Goal: Task Accomplishment & Management: Manage account settings

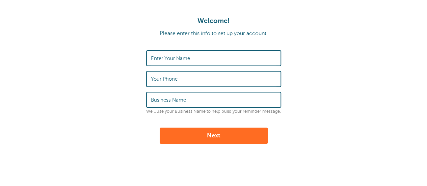
click at [201, 57] on input "Enter Your Name" at bounding box center [214, 58] width 126 height 15
type input "Abbey"
type input "[PHONE_NUMBER]"
click at [201, 57] on input "Abbey" at bounding box center [214, 58] width 126 height 15
click at [184, 99] on label "Business Name" at bounding box center [168, 100] width 35 height 6
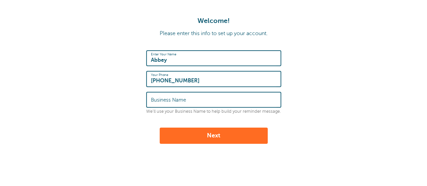
click at [184, 99] on input "Business Name" at bounding box center [214, 100] width 126 height 15
type input "LI Herald"
click at [160, 128] on button "Next" at bounding box center [214, 136] width 108 height 16
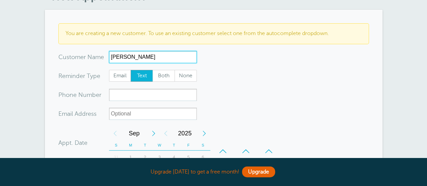
scroll to position [42, 0]
type input "Randi Kreiss"
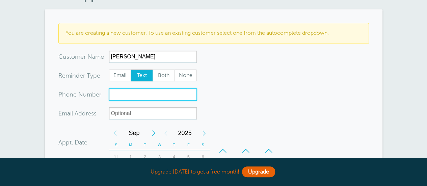
click at [157, 95] on input "xxx-no-autofill" at bounding box center [153, 94] width 88 height 12
paste input "(516) 606-8470"
type input "(516) 606-8470"
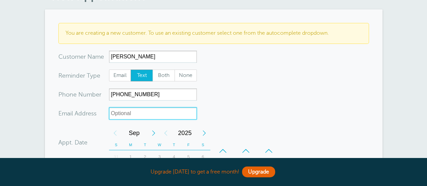
click at [127, 116] on input "xx-no-autofill" at bounding box center [153, 113] width 88 height 12
type input "ranzi@aol.com"
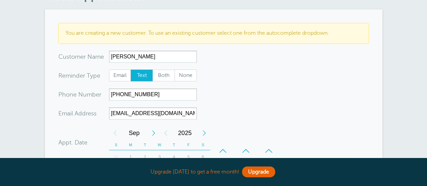
click at [256, 104] on form "You are creating a new customer. To use an existing customer select one from th…" at bounding box center [213, 175] width 311 height 304
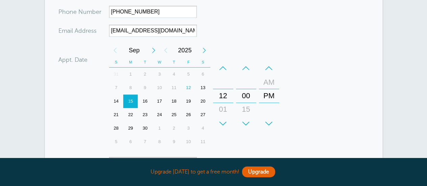
scroll to position [126, 0]
click at [162, 101] on div "17" at bounding box center [159, 101] width 15 height 14
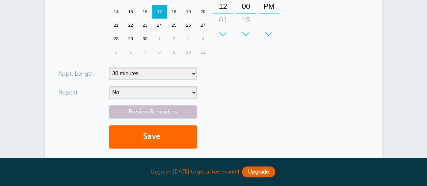
scroll to position [214, 0]
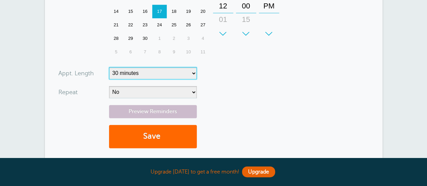
click at [190, 72] on select "5 minutes 10 minutes 15 minutes 20 minutes 25 minutes 30 minutes 35 minutes 40 …" at bounding box center [153, 73] width 88 height 12
select select "5"
click at [109, 67] on select "5 minutes 10 minutes 15 minutes 20 minutes 25 minutes 30 minutes 35 minutes 40 …" at bounding box center [153, 73] width 88 height 12
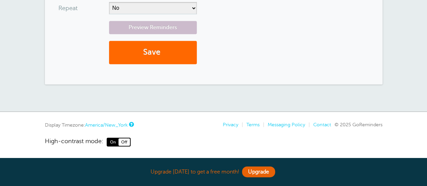
scroll to position [299, 0]
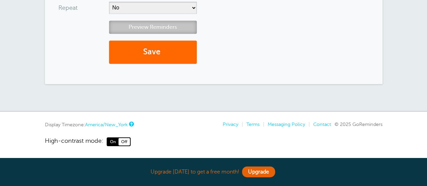
click at [178, 28] on link "Preview Reminders" at bounding box center [153, 27] width 88 height 13
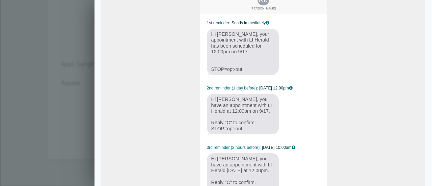
scroll to position [0, 0]
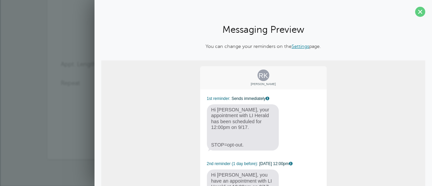
click at [297, 46] on link "Settings" at bounding box center [301, 46] width 18 height 5
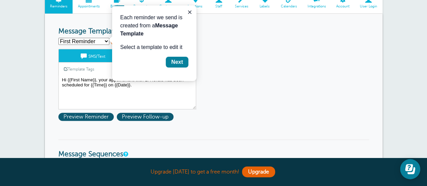
scroll to position [62, 0]
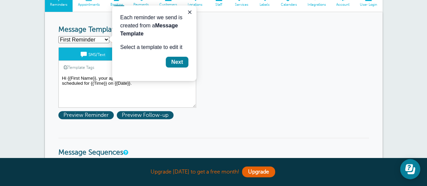
click at [124, 94] on textarea "Hi {{First Name}}, your appointment with LI Herald has been scheduled for {{Tim…" at bounding box center [127, 91] width 138 height 34
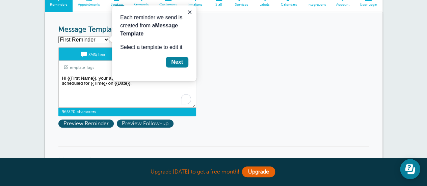
click at [97, 79] on textarea "Hi {{First Name}}, your appointment with LI Herald has been scheduled for {{Tim…" at bounding box center [127, 91] width 138 height 34
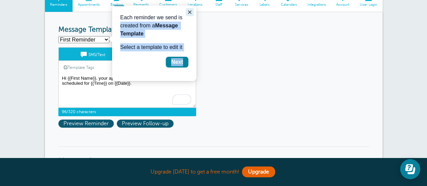
drag, startPoint x: 185, startPoint y: 10, endPoint x: 191, endPoint y: 11, distance: 5.8
click at [191, 11] on div "Each reminder we send is created from a Message Template Select a template to e…" at bounding box center [154, 43] width 84 height 76
click at [191, 11] on icon "Close guide" at bounding box center [189, 11] width 3 height 3
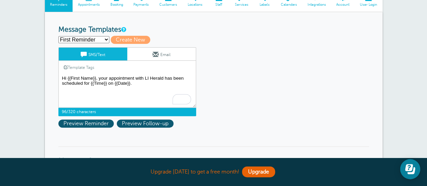
click at [125, 79] on textarea "Hi {{First Name}}, your appointment with LI Herald has been scheduled for {{Tim…" at bounding box center [127, 91] width 138 height 34
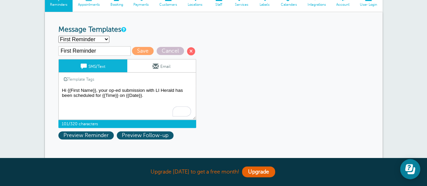
click at [92, 94] on textarea "Hi {{First Name}}, your appointment with LI Herald has been scheduled for {{Tim…" at bounding box center [127, 103] width 138 height 34
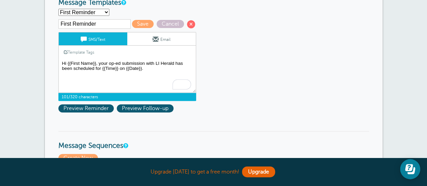
scroll to position [86, 0]
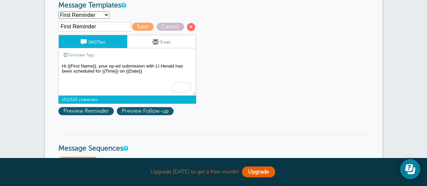
click at [174, 67] on textarea "Hi {{First Name}}, your appointment with LI Herald has been scheduled for {{Tim…" at bounding box center [127, 79] width 138 height 34
drag, startPoint x: 174, startPoint y: 67, endPoint x: 101, endPoint y: 71, distance: 73.0
click at [101, 71] on textarea "Hi {{First Name}}, your appointment with LI Herald has been scheduled for {{Tim…" at bounding box center [127, 79] width 138 height 34
click at [83, 70] on textarea "Hi {{First Name}}, your appointment with LI Herald has been scheduled for {{Tim…" at bounding box center [127, 79] width 138 height 34
click at [122, 73] on textarea "Hi {{First Name}}, your appointment with LI Herald has been scheduled for {{Tim…" at bounding box center [127, 79] width 138 height 34
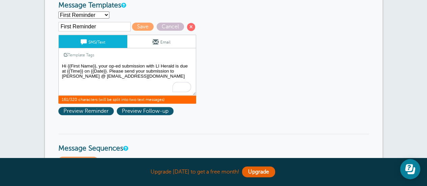
click at [123, 79] on textarea "Hi {{First Name}}, your appointment with LI Herald has been scheduled for {{Tim…" at bounding box center [127, 79] width 138 height 34
click at [134, 99] on span "161/320 characters (will be split into two text messages)" at bounding box center [127, 100] width 138 height 8
click at [132, 72] on textarea "Hi {{First Name}}, your appointment with LI Herald has been scheduled for {{Tim…" at bounding box center [127, 79] width 138 height 34
click at [154, 72] on textarea "Hi {{First Name}}, your appointment with LI Herald has been scheduled for {{Tim…" at bounding box center [127, 79] width 138 height 34
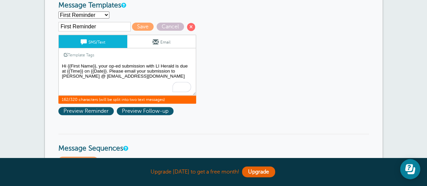
click at [154, 72] on textarea "Hi {{First Name}}, your appointment with LI Herald has been scheduled for {{Tim…" at bounding box center [127, 79] width 138 height 34
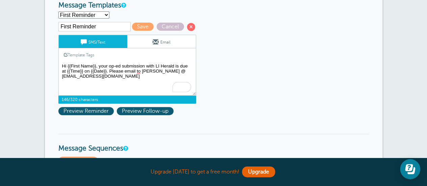
click at [133, 77] on textarea "Hi {{First Name}}, your appointment with LI Herald has been scheduled for {{Tim…" at bounding box center [127, 79] width 138 height 34
click at [136, 72] on textarea "Hi {{First Name}}, your appointment with LI Herald has been scheduled for {{Tim…" at bounding box center [127, 79] width 138 height 34
click at [142, 71] on textarea "Hi {{First Name}}, your appointment with LI Herald has been scheduled for {{Tim…" at bounding box center [127, 79] width 138 height 34
click at [129, 77] on textarea "Hi {{First Name}}, your appointment with LI Herald has been scheduled for {{Tim…" at bounding box center [127, 79] width 138 height 34
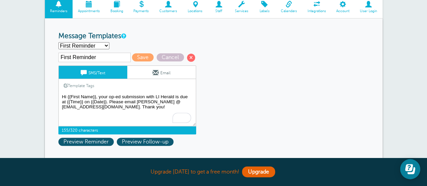
scroll to position [57, 0]
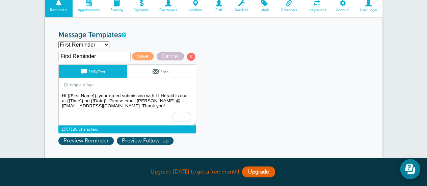
type textarea "Hi {{First Name}}, your op-ed submission with LI Herald is due at {{Time}} on {…"
click at [86, 43] on select "First Reminder Second Reminder Third Reminder Create new..." at bounding box center [83, 44] width 51 height 7
click at [149, 36] on h3 "Message Templates" at bounding box center [213, 35] width 311 height 8
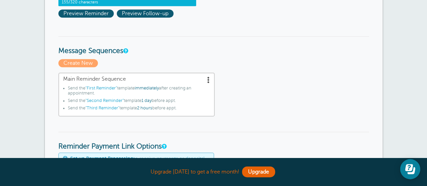
scroll to position [185, 0]
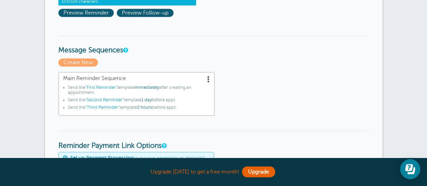
click at [106, 86] on span ""First Reminder"" at bounding box center [101, 87] width 32 height 5
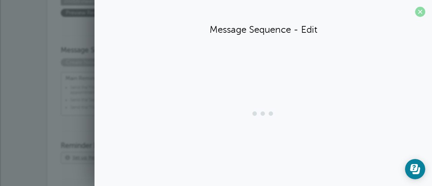
click at [415, 10] on span at bounding box center [420, 12] width 10 height 10
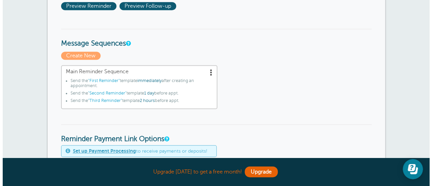
scroll to position [192, 0]
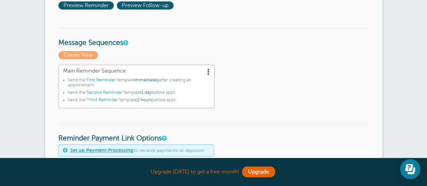
click at [109, 92] on span ""Second Reminder"" at bounding box center [104, 92] width 38 height 5
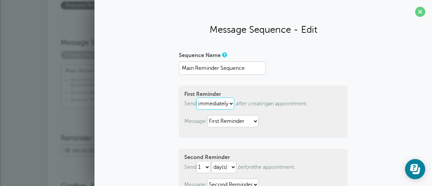
click at [229, 100] on select "immediately 1 2 3 4 5 6 7 8 9 10 11 12 13 14 15 16 17 18 19 20 21 22 23 24 25 2…" at bounding box center [216, 104] width 38 height 12
click at [294, 79] on form "Sequence Name Main Reminder Sequence First Reminder Send immediately 1 2 3 4 5 …" at bounding box center [263, 182] width 169 height 265
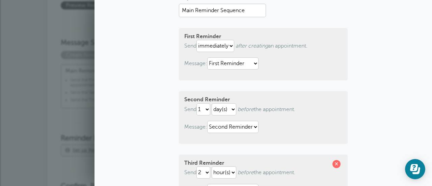
scroll to position [60, 0]
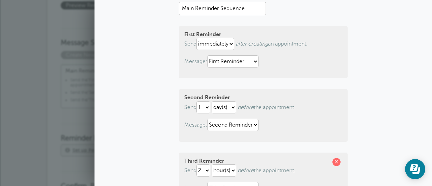
click at [206, 115] on div "Second Reminder Send 1 2 3 4 5 6 7 8 9 10 11 12 13 14 15 16 17 18 19 20 21 22 2…" at bounding box center [263, 115] width 169 height 52
click at [206, 111] on select "1 2 3 4 5 6 7 8 9 10 11 12 13 14 15 16 17 18 19 20 21 22 23 24 25 26 27 28 29 30" at bounding box center [204, 107] width 14 height 12
select select "5"
click at [197, 101] on select "1 2 3 4 5 6 7 8 9 10 11 12 13 14 15 16 17 18 19 20 21 22 23 24 25 26 27 28 29 30" at bounding box center [204, 107] width 14 height 12
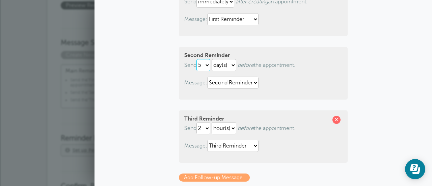
scroll to position [102, 0]
click at [224, 130] on select "hour(s) day(s)" at bounding box center [224, 128] width 25 height 12
select select "DAY"
click at [212, 122] on select "hour(s) day(s)" at bounding box center [224, 128] width 25 height 12
click at [204, 127] on select "1 2 3 4 5 6 7 8 9 10 11 12 13 14 15 16 17 18 19 20 21 22 23 24 25 26 27 28 29 30" at bounding box center [204, 128] width 14 height 12
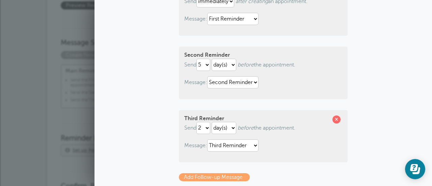
click at [272, 116] on div "Third Reminder Send 1 2 3 4 5 6 7 8 9 10 11 12 13 14 15 16 17 18 19 20 21 22 23…" at bounding box center [263, 136] width 169 height 52
click at [203, 62] on select "1 2 3 4 5 6 7 8 9 10 11 12 13 14 15 16 17 18 19 20 21 22 23 24 25 26 27 28 29 30" at bounding box center [204, 65] width 14 height 12
click at [258, 100] on form "Sequence Name Main Reminder Sequence First Reminder Send immediately 1 2 3 4 5 …" at bounding box center [263, 79] width 169 height 265
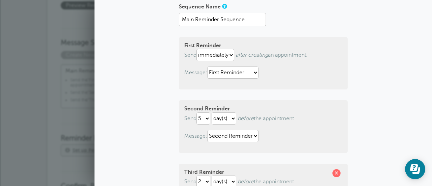
scroll to position [50, 0]
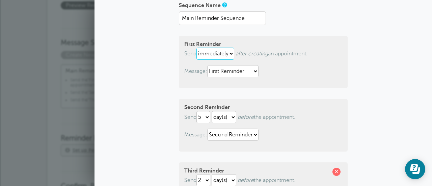
click at [224, 58] on select "immediately 1 2 3 4 5 6 7 8 9 10 11 12 13 14 15 16 17 18 19 20 21 22 23 24 25 2…" at bounding box center [216, 54] width 38 height 12
click at [296, 80] on div "First Reminder Send immediately 1 2 3 4 5 6 7 8 9 10 11 12 13 14 15 16 17 18 19…" at bounding box center [263, 62] width 169 height 52
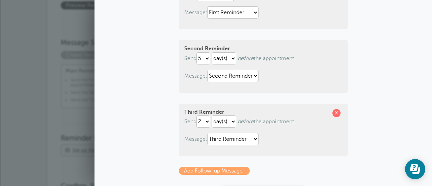
scroll to position [174, 0]
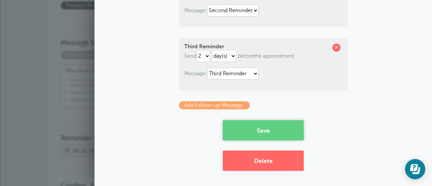
click at [258, 130] on button "Save" at bounding box center [263, 130] width 81 height 20
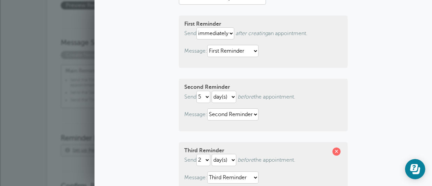
scroll to position [71, 0]
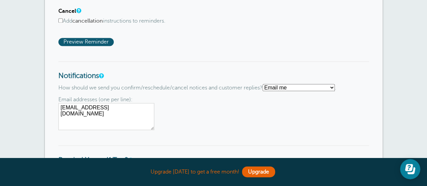
scroll to position [488, 0]
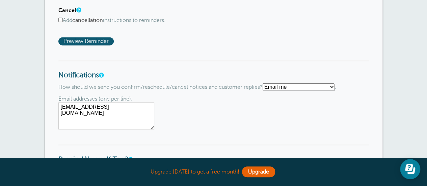
click at [281, 86] on select "Text me Email me Don't send me notifications" at bounding box center [299, 86] width 72 height 7
click at [258, 68] on h3 "Notifications" at bounding box center [213, 69] width 311 height 19
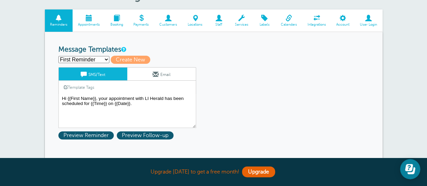
scroll to position [66, 0]
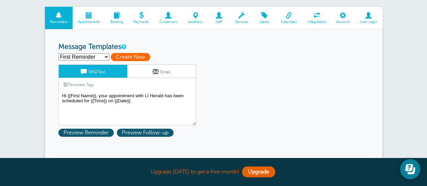
click at [147, 57] on span "Create New" at bounding box center [131, 57] width 40 height 8
select select
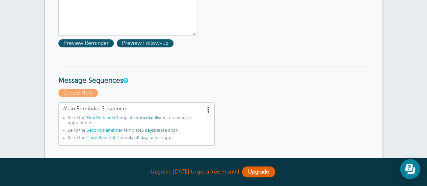
scroll to position [169, 0]
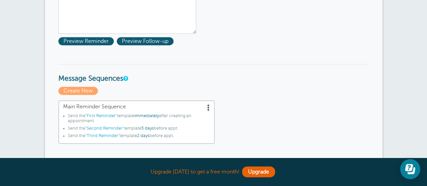
click at [107, 115] on span ""First Reminder"" at bounding box center [101, 115] width 32 height 5
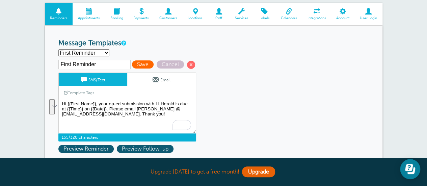
click at [148, 66] on span "Save" at bounding box center [143, 64] width 22 height 8
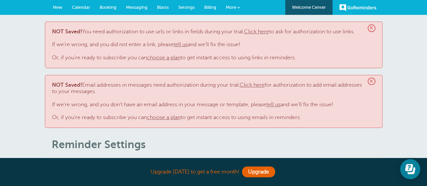
click at [266, 34] on link "Click here" at bounding box center [256, 32] width 25 height 6
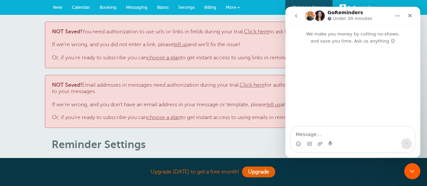
click at [149, 50] on p "NOT Saved! You need authorization to use urls or links in fields during your tr…" at bounding box center [213, 45] width 323 height 32
click at [415, 17] on div "Close" at bounding box center [410, 15] width 12 height 12
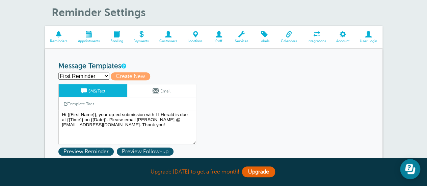
scroll to position [133, 0]
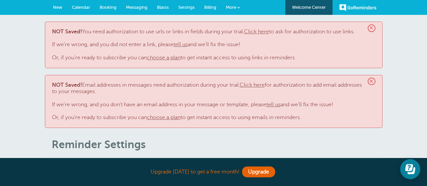
click at [263, 31] on link "Click here" at bounding box center [256, 32] width 25 height 6
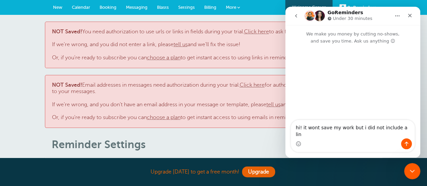
type textarea "hi! it wont save my work but i did not include a link"
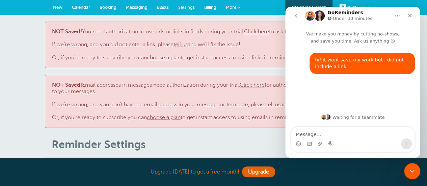
click at [411, 13] on icon "Close" at bounding box center [409, 15] width 5 height 5
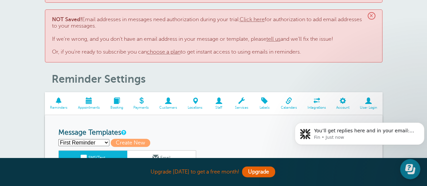
scroll to position [53, 0]
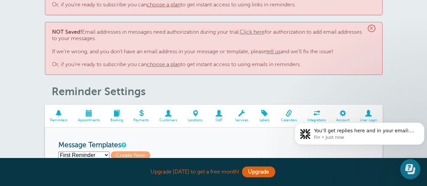
click at [262, 33] on link "Click here" at bounding box center [252, 32] width 25 height 6
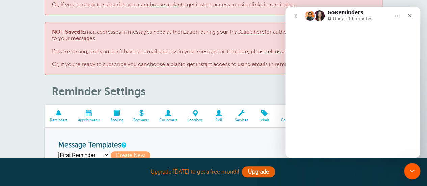
scroll to position [0, 0]
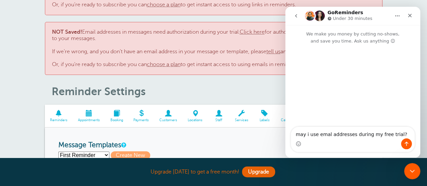
click at [324, 138] on textarea "may i use emal addresses during my free trial?" at bounding box center [353, 132] width 124 height 11
click at [324, 136] on textarea "may i use emal addresses during my free trial?" at bounding box center [353, 132] width 124 height 11
type textarea "may i use email addresses during my free trial?"
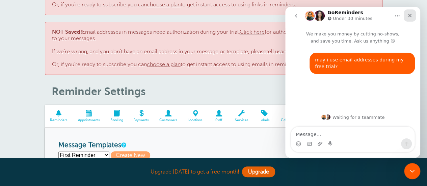
click at [408, 14] on icon "Close" at bounding box center [409, 15] width 5 height 5
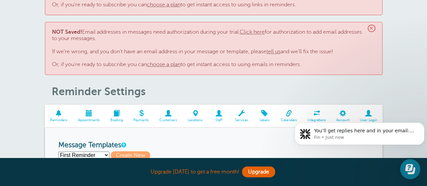
click at [259, 83] on header "× NOT Saved! You need authorization to use urls or links in fields during your …" at bounding box center [214, 33] width 338 height 129
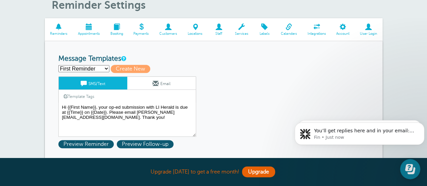
scroll to position [141, 0]
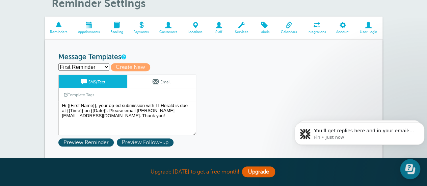
click at [168, 27] on span at bounding box center [168, 25] width 28 height 6
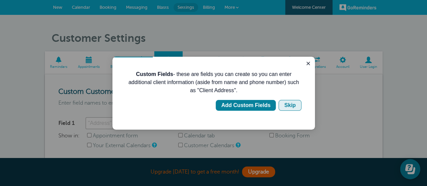
click at [293, 105] on div "Skip" at bounding box center [289, 105] width 11 height 8
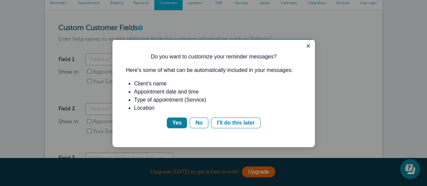
scroll to position [64, 0]
click at [180, 118] on button "Yes" at bounding box center [177, 123] width 20 height 11
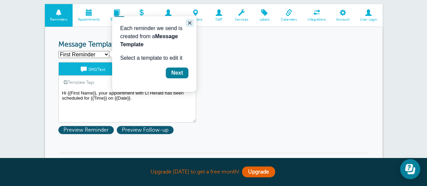
click at [190, 20] on button "Close guide" at bounding box center [190, 23] width 8 height 8
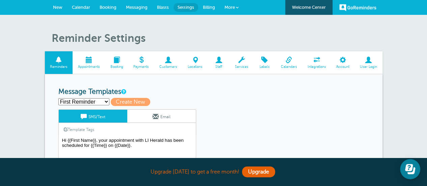
click at [83, 64] on link "Appointments" at bounding box center [89, 62] width 32 height 23
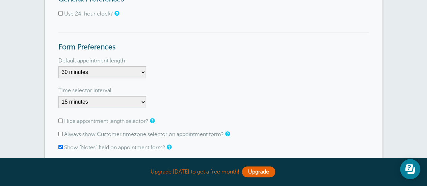
scroll to position [94, 0]
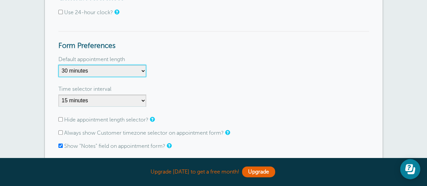
click at [109, 73] on select "5 minutes 10 minutes 15 minutes 20 minutes 25 minutes 30 minutes 35 minutes 40 …" at bounding box center [102, 71] width 88 height 12
select select "5"
click at [58, 65] on select "5 minutes 10 minutes 15 minutes 20 minutes 25 minutes 30 minutes 35 minutes 40 …" at bounding box center [102, 71] width 88 height 12
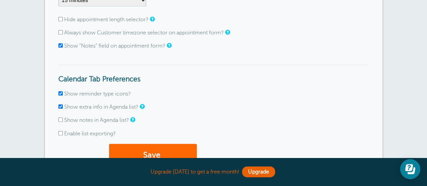
scroll to position [194, 0]
click at [61, 19] on input "Hide appointment length selector?" at bounding box center [60, 19] width 4 height 4
checkbox input "true"
click at [61, 46] on input "Show "Notes" field on appointment form?" at bounding box center [60, 45] width 4 height 4
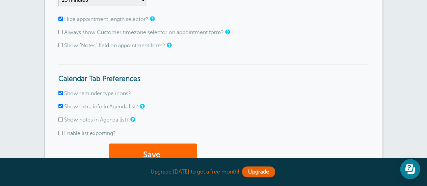
checkbox input "true"
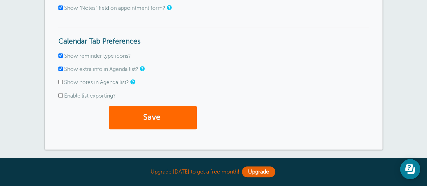
scroll to position [232, 0]
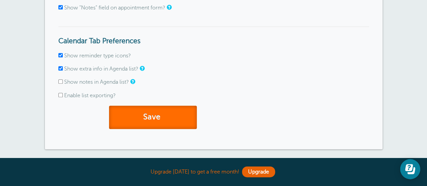
click at [156, 116] on button "Save" at bounding box center [153, 117] width 88 height 23
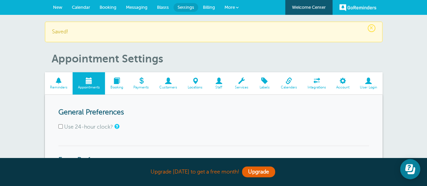
click at [119, 78] on span at bounding box center [116, 81] width 23 height 6
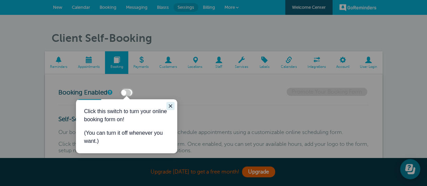
click at [170, 104] on icon "Close guide" at bounding box center [170, 105] width 5 height 5
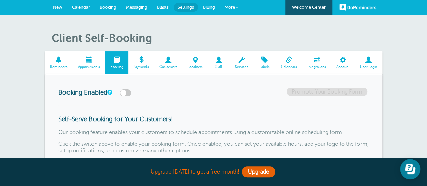
click at [144, 63] on span at bounding box center [141, 60] width 26 height 6
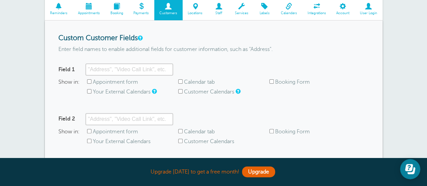
scroll to position [54, 0]
click at [201, 14] on span "Locations" at bounding box center [195, 13] width 19 height 4
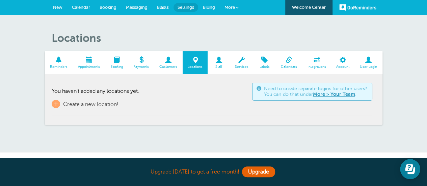
click at [219, 60] on span at bounding box center [219, 60] width 22 height 6
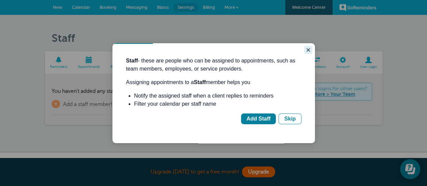
click at [309, 49] on icon "Close guide" at bounding box center [308, 49] width 5 height 5
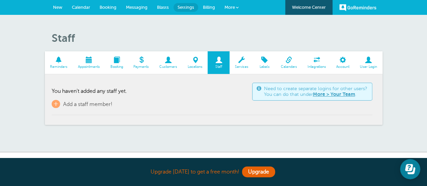
click at [246, 62] on span at bounding box center [242, 60] width 24 height 6
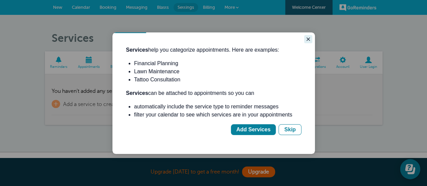
click at [309, 36] on icon "Close guide" at bounding box center [308, 38] width 5 height 5
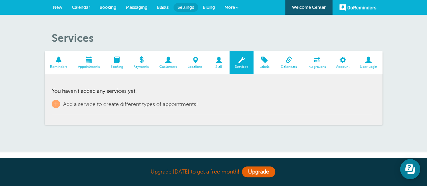
click at [60, 62] on span at bounding box center [59, 60] width 28 height 6
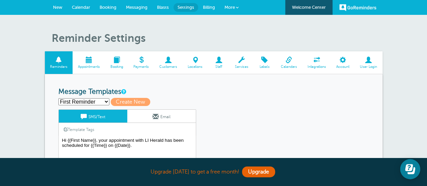
click at [111, 9] on span "Booking" at bounding box center [108, 7] width 17 height 5
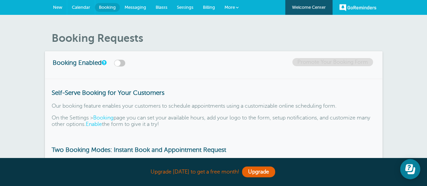
click at [78, 6] on span "Calendar" at bounding box center [81, 7] width 18 height 5
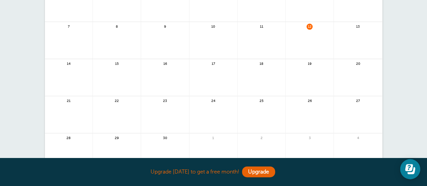
scroll to position [82, 0]
click at [216, 72] on link at bounding box center [213, 80] width 48 height 29
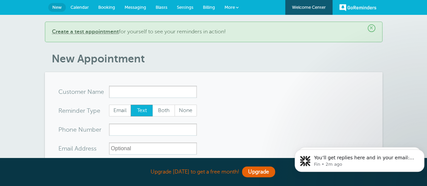
type input "R"
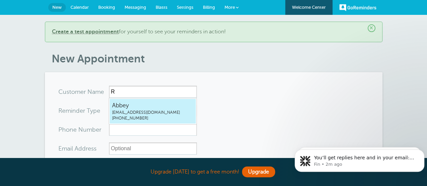
click at [145, 113] on span "[EMAIL_ADDRESS][DOMAIN_NAME]" at bounding box center [152, 113] width 81 height 6
type input "[EMAIL_ADDRESS]"
type input "Abbey"
type input "631-459-6230"
type input "[EMAIL_ADDRESS][DOMAIN_NAME]"
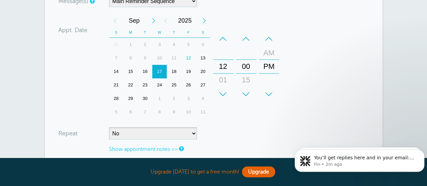
scroll to position [194, 0]
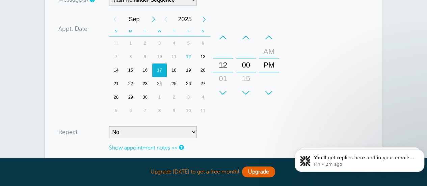
click at [187, 56] on div "12" at bounding box center [188, 57] width 15 height 14
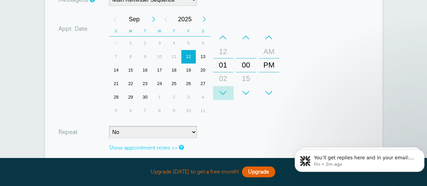
click at [224, 89] on div "+" at bounding box center [223, 93] width 20 height 14
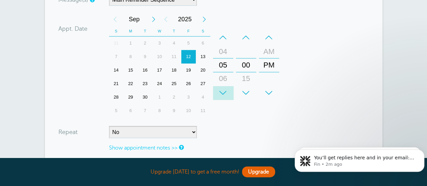
click at [224, 89] on div "+" at bounding box center [223, 93] width 20 height 14
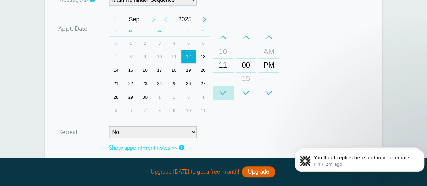
click at [224, 89] on div "+" at bounding box center [223, 93] width 20 height 14
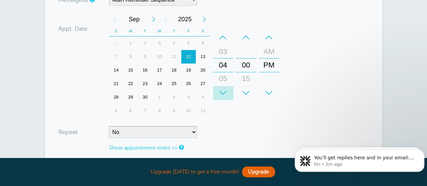
click at [224, 89] on div "+" at bounding box center [223, 93] width 20 height 14
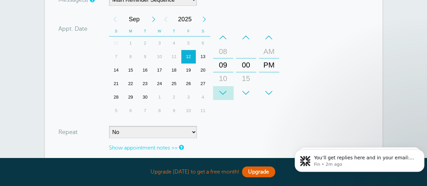
click at [224, 89] on div "+" at bounding box center [223, 93] width 20 height 14
click at [248, 89] on div "+" at bounding box center [246, 93] width 20 height 14
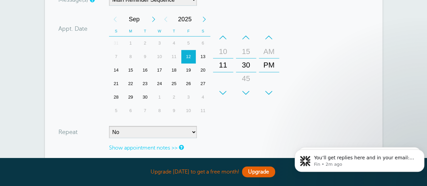
click at [247, 40] on div "–" at bounding box center [246, 38] width 20 height 14
click at [245, 90] on div "+" at bounding box center [246, 93] width 20 height 14
click at [270, 50] on div "AM" at bounding box center [269, 52] width 16 height 14
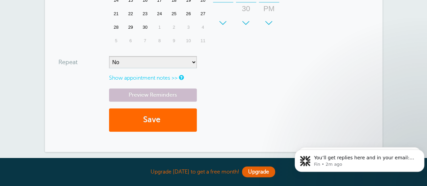
scroll to position [264, 0]
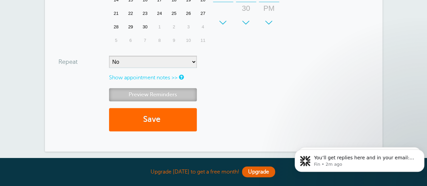
click at [175, 95] on link "Preview Reminders" at bounding box center [153, 94] width 88 height 13
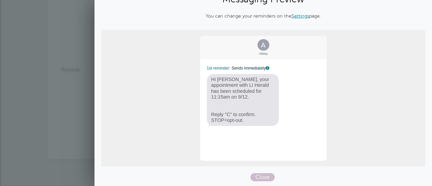
scroll to position [0, 0]
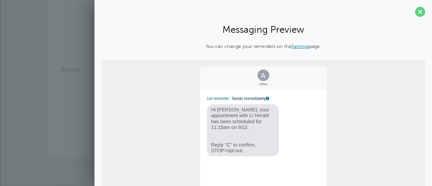
click at [296, 46] on link "Settings" at bounding box center [301, 46] width 18 height 5
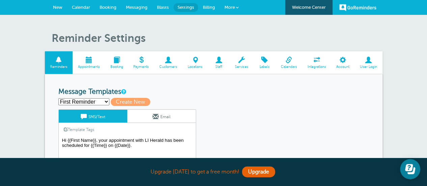
click at [100, 144] on textarea "Hi {{First Name}}, your appointment with LI Herald has been scheduled for {{Tim…" at bounding box center [127, 153] width 138 height 34
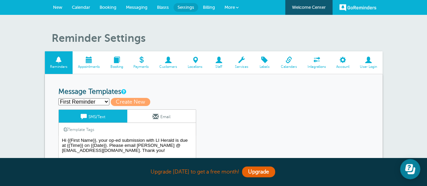
click at [85, 4] on link "Calendar" at bounding box center [81, 7] width 28 height 15
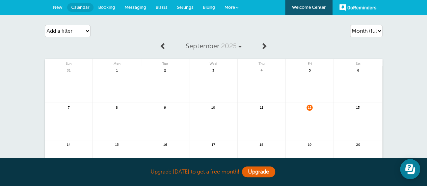
scroll to position [57, 0]
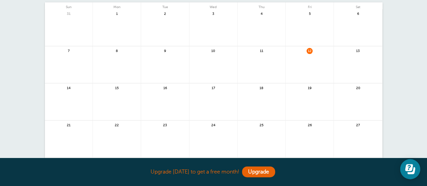
click at [310, 64] on link at bounding box center [310, 68] width 48 height 29
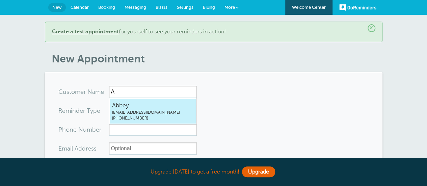
type input "[EMAIL_ADDRESS]"
type input "Abbey"
type input "[PHONE_NUMBER]"
type input "[EMAIL_ADDRESS][DOMAIN_NAME]"
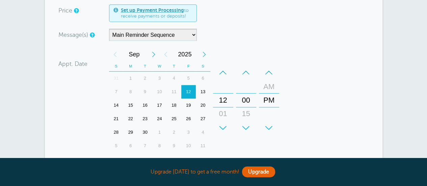
scroll to position [159, 0]
click at [222, 128] on div "+" at bounding box center [223, 128] width 20 height 14
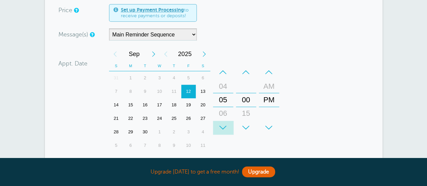
click at [222, 128] on div "+" at bounding box center [223, 128] width 20 height 14
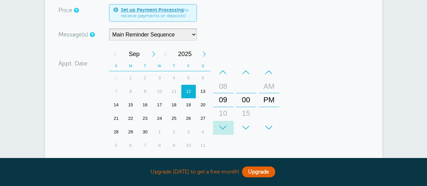
click at [222, 128] on div "+" at bounding box center [223, 128] width 20 height 14
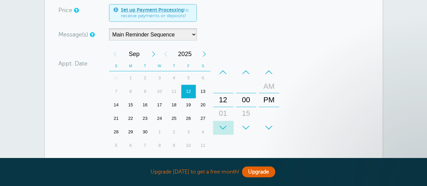
click at [222, 128] on div "+" at bounding box center [223, 128] width 20 height 14
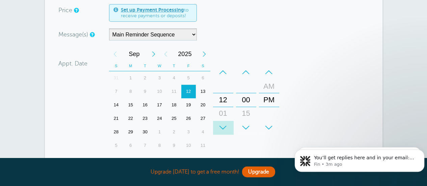
scroll to position [0, 0]
click at [222, 128] on div "+" at bounding box center [223, 128] width 20 height 14
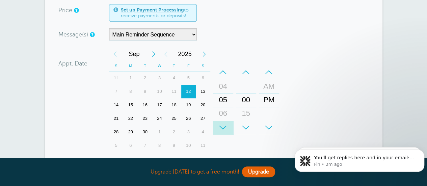
click at [222, 128] on div "+" at bounding box center [223, 128] width 20 height 14
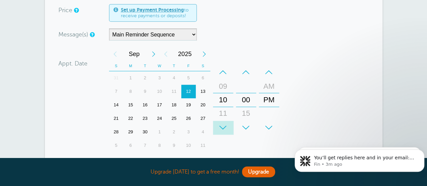
click at [222, 128] on div "+" at bounding box center [223, 128] width 20 height 14
click at [248, 113] on div "15" at bounding box center [246, 114] width 16 height 14
click at [269, 84] on div "AM" at bounding box center [269, 87] width 16 height 14
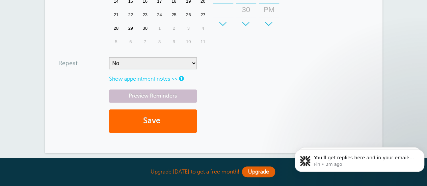
scroll to position [265, 0]
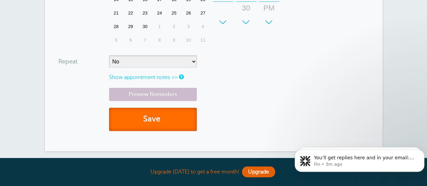
click at [156, 121] on button "Save" at bounding box center [153, 119] width 88 height 23
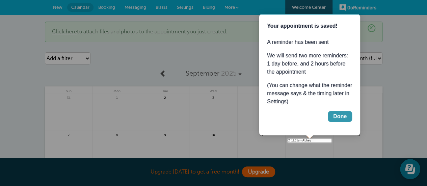
click at [347, 116] on button "Done" at bounding box center [340, 116] width 24 height 11
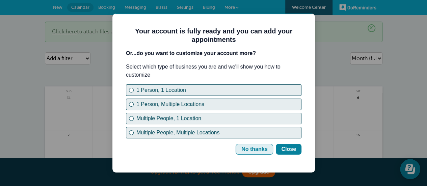
click at [253, 150] on div "No thanks" at bounding box center [254, 149] width 26 height 8
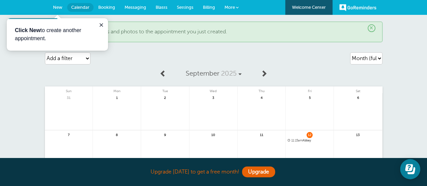
click at [152, 63] on div "Add a filter Customer Search Appointment Status Payment Status Clear filters" at bounding box center [99, 58] width 108 height 19
click at [99, 24] on icon "Close guide" at bounding box center [101, 24] width 5 height 5
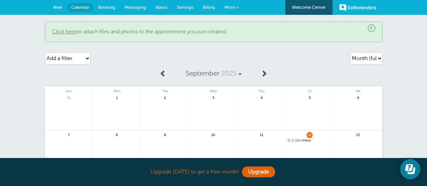
click at [102, 9] on span "Booking" at bounding box center [106, 7] width 17 height 5
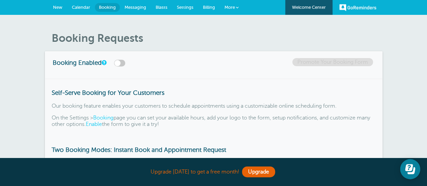
click at [142, 7] on span "Messaging" at bounding box center [136, 7] width 22 height 5
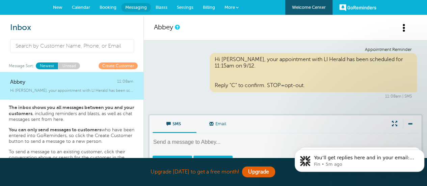
click at [105, 6] on span "Booking" at bounding box center [108, 7] width 17 height 5
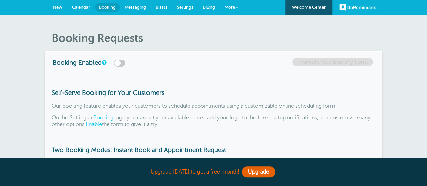
click at [85, 4] on link "Calendar" at bounding box center [81, 7] width 28 height 15
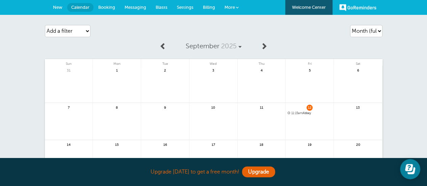
click at [179, 6] on span "Settings" at bounding box center [185, 7] width 17 height 5
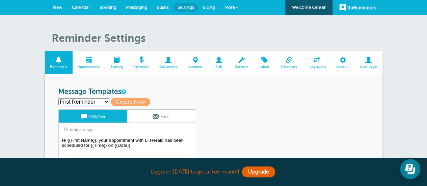
scroll to position [42, 0]
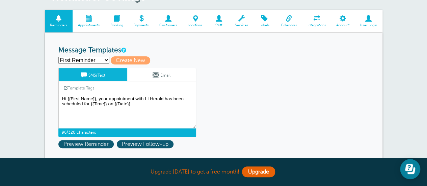
click at [105, 98] on textarea "Hi {{First Name}}, your appointment with LI Herald has been scheduled for {{Tim…" at bounding box center [127, 112] width 138 height 34
paste textarea "op-ed submission with LI Herald is due at {{Time}} on {{Date}}. Please email Ab…"
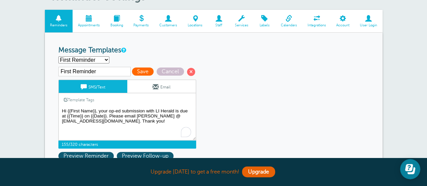
type textarea "Hi {{First Name}}, your op-ed submission with LI Herald is due at {{Time}} on {…"
click at [136, 73] on span "Save" at bounding box center [143, 72] width 22 height 8
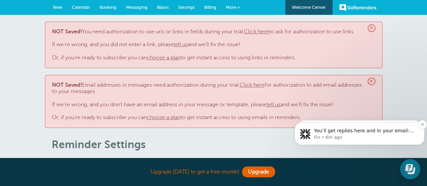
click at [338, 132] on p "You’ll get replies here and in your email: ✉️ asalvemini@liherald.com Our usual…" at bounding box center [365, 131] width 102 height 7
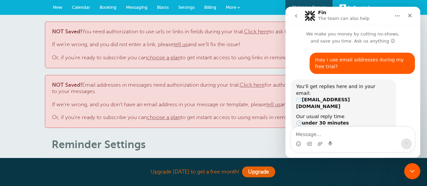
scroll to position [4, 0]
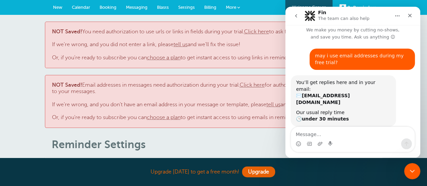
click at [298, 15] on icon "go back" at bounding box center [295, 15] width 5 height 5
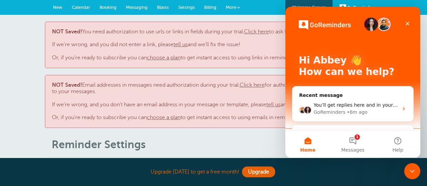
scroll to position [0, 0]
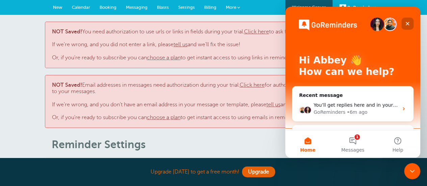
click at [407, 21] on icon "Close" at bounding box center [407, 23] width 5 height 5
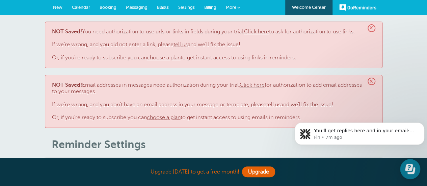
click at [154, 60] on link "choose a plan" at bounding box center [164, 58] width 34 height 6
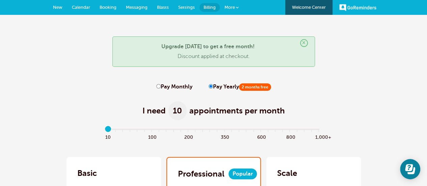
click at [238, 3] on link "More" at bounding box center [232, 7] width 24 height 15
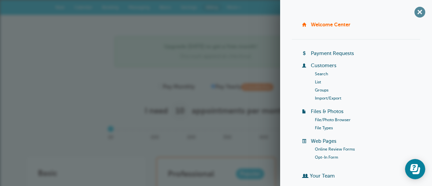
click at [417, 13] on span "+" at bounding box center [419, 11] width 15 height 15
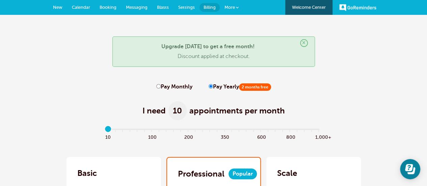
click at [174, 6] on link "Settings" at bounding box center [187, 7] width 26 height 15
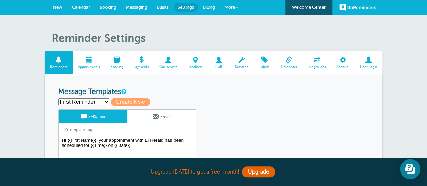
click at [61, 4] on link "New" at bounding box center [57, 7] width 19 height 15
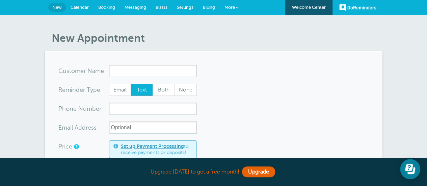
click at [184, 8] on span "Settings" at bounding box center [185, 7] width 17 height 5
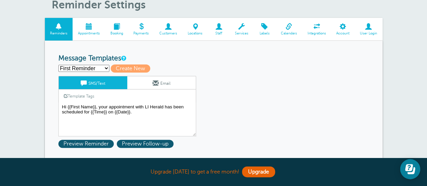
scroll to position [37, 0]
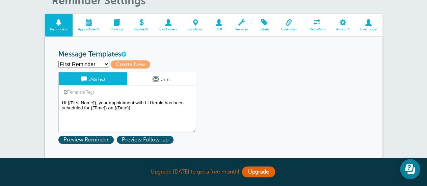
click at [114, 105] on textarea "Hi {{First Name}}, your appointment with LI Herald has been scheduled for {{Tim…" at bounding box center [127, 116] width 138 height 34
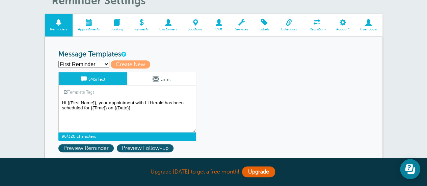
click at [114, 105] on textarea "Hi {{First Name}}, your appointment with LI Herald has been scheduled for {{Tim…" at bounding box center [127, 116] width 138 height 34
paste textarea "op-ed submission with LI Herald is due at {{Time}} on {{Date}}. Please email Ab…"
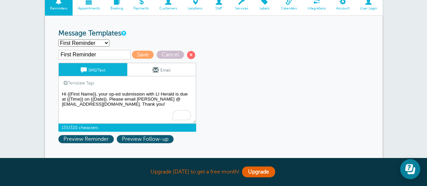
scroll to position [62, 0]
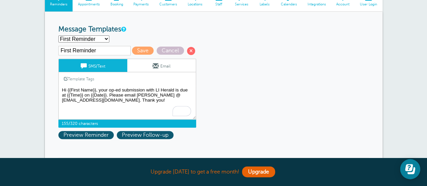
click at [181, 95] on textarea "Hi {{First Name}}, your appointment with LI Herald has been scheduled for {{Tim…" at bounding box center [127, 103] width 138 height 34
click at [82, 102] on textarea "Hi {{First Name}}, your appointment with LI Herald has been scheduled for {{Tim…" at bounding box center [127, 103] width 138 height 34
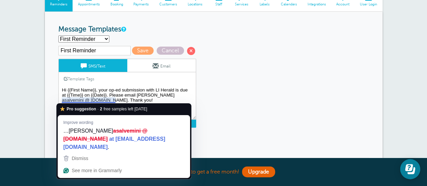
click at [105, 101] on textarea "Hi {{First Name}}, your appointment with LI Herald has been scheduled for {{Tim…" at bounding box center [127, 103] width 138 height 34
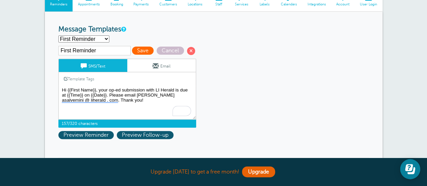
type textarea "Hi {{First Name}}, your op-ed submission with LI Herald is due at {{Time}} on {…"
click at [144, 52] on span "Save" at bounding box center [143, 51] width 22 height 8
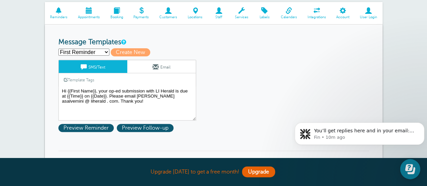
scroll to position [119, 0]
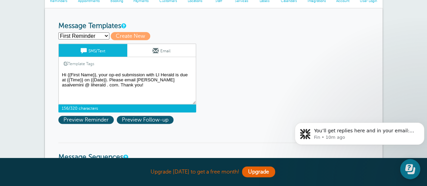
click at [89, 86] on textarea "Hi {{First Name}}, your op-ed submission with LI Herald is due at {{Time}} on {…" at bounding box center [127, 88] width 138 height 34
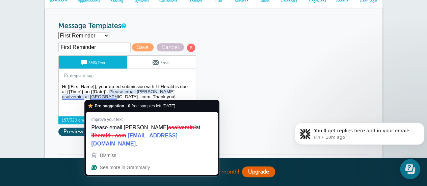
click at [109, 97] on textarea "Hi {{First Name}}, your op-ed submission with LI Herald is due at {{Time}} on {…" at bounding box center [127, 99] width 138 height 34
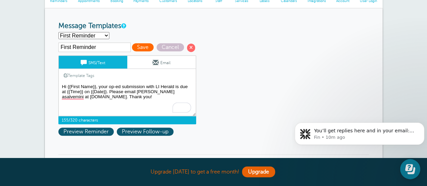
type textarea "Hi {{First Name}}, your op-ed submission with LI Herald is due at {{Time}} on {…"
click at [141, 46] on span "Save" at bounding box center [143, 47] width 22 height 8
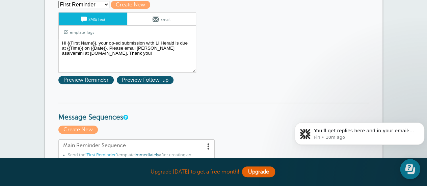
scroll to position [207, 0]
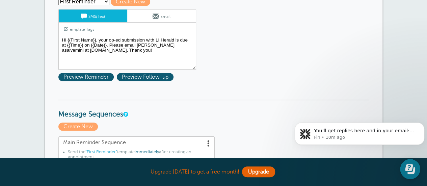
click at [116, 50] on textarea "Hi {{First Name}}, your op-ed submission with LI Herald is due at {{Time}} on {…" at bounding box center [127, 53] width 138 height 34
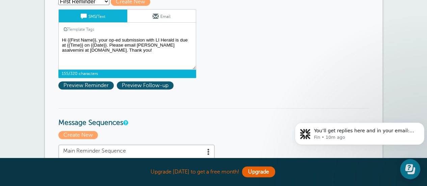
click at [116, 50] on textarea "Hi {{First Name}}, your op-ed submission with LI Herald is due at {{Time}} on {…" at bounding box center [127, 53] width 138 height 34
paste textarea "@ asalvemini@liherald.com. Thank you!"
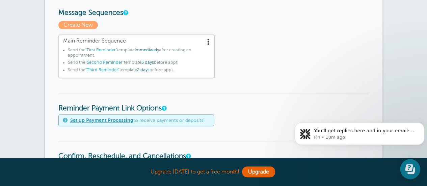
scroll to position [329, 0]
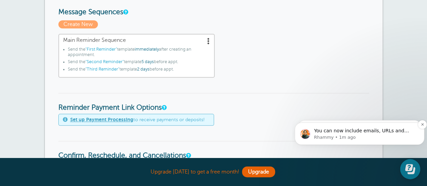
type textarea "Hi {{First Name}}, your op-ed submission with LI Herald is due at {{Time}} on {…"
click at [347, 137] on p "Rhammy • 1m ago" at bounding box center [365, 137] width 102 height 6
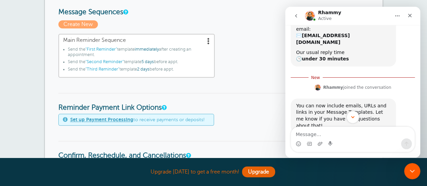
scroll to position [64, 0]
click at [407, 16] on icon "Close" at bounding box center [409, 15] width 5 height 5
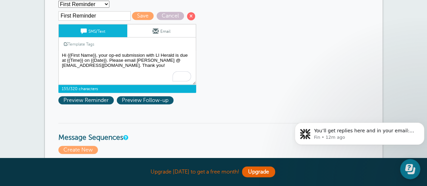
scroll to position [203, 0]
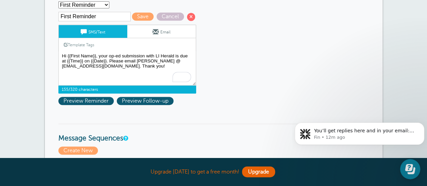
click at [139, 12] on div "First Reminder Save Cancel SMS/Text Email Template Tags Copy SMS Click to add a…" at bounding box center [135, 53] width 155 height 82
click at [140, 15] on span "Save" at bounding box center [143, 16] width 22 height 8
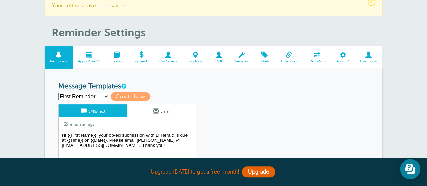
scroll to position [25, 0]
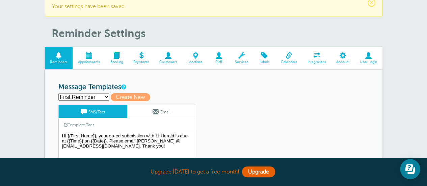
click at [98, 54] on span at bounding box center [89, 55] width 32 height 6
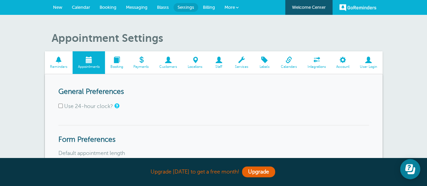
click at [80, 7] on span "Calendar" at bounding box center [81, 7] width 18 height 5
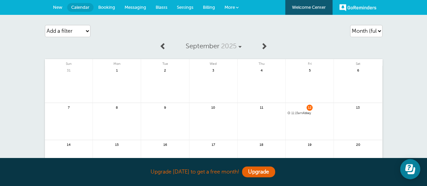
drag, startPoint x: 0, startPoint y: 0, endPoint x: 297, endPoint y: 111, distance: 317.2
click at [297, 111] on div "12 11:[GEOGRAPHIC_DATA]" at bounding box center [310, 121] width 48 height 37
click at [297, 111] on span "11:15am" at bounding box center [296, 112] width 11 height 3
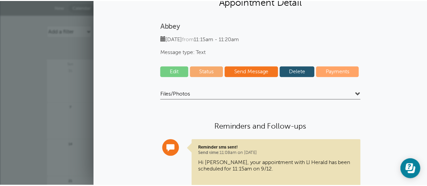
scroll to position [63, 0]
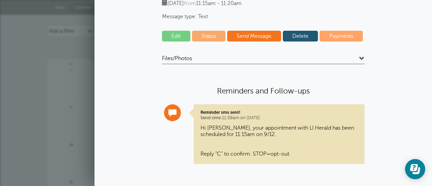
click at [296, 30] on div "Abbey [DATE] from 11:15am - 11:20am Message type: Text Edit Status Send Message…" at bounding box center [263, 80] width 324 height 189
click at [296, 36] on link "Delete" at bounding box center [300, 36] width 35 height 11
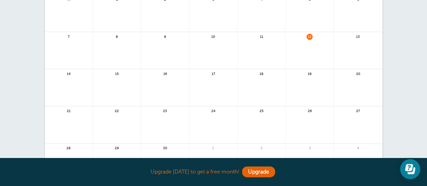
scroll to position [73, 0]
click at [227, 93] on link at bounding box center [213, 89] width 48 height 29
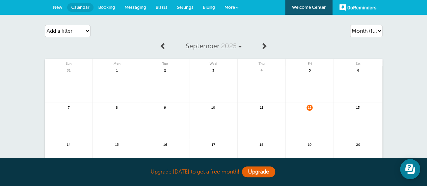
click at [188, 7] on span "Settings" at bounding box center [185, 7] width 17 height 5
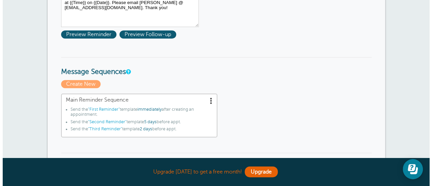
scroll to position [145, 0]
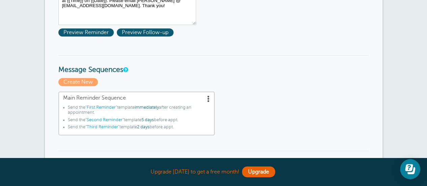
click at [119, 118] on span ""Second Reminder"" at bounding box center [104, 120] width 38 height 5
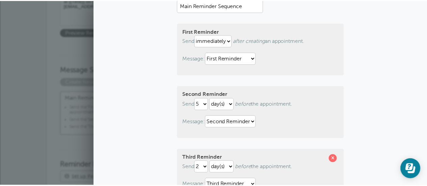
scroll to position [0, 0]
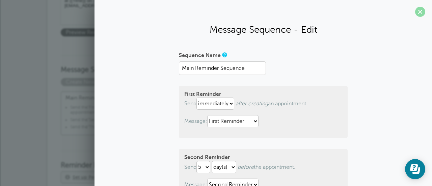
click at [415, 12] on span at bounding box center [420, 12] width 10 height 10
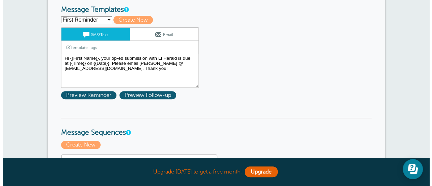
scroll to position [83, 0]
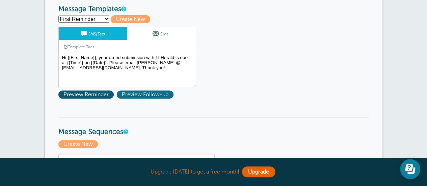
click at [153, 96] on span "Preview Follow-up" at bounding box center [145, 94] width 57 height 8
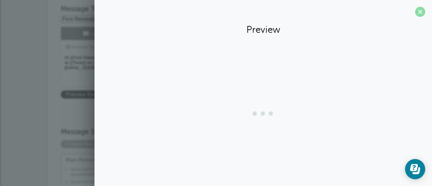
click at [419, 12] on span at bounding box center [420, 12] width 10 height 10
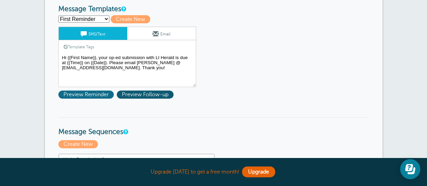
click at [104, 92] on span "Preview Reminder" at bounding box center [85, 94] width 55 height 8
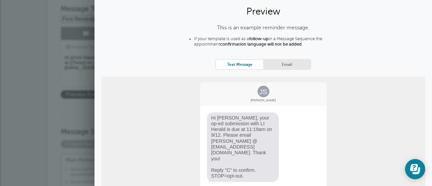
scroll to position [18, 0]
click at [287, 61] on link "Email" at bounding box center [286, 64] width 47 height 9
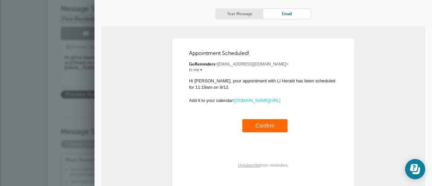
scroll to position [69, 0]
click at [267, 125] on link "Confirm" at bounding box center [265, 126] width 19 height 6
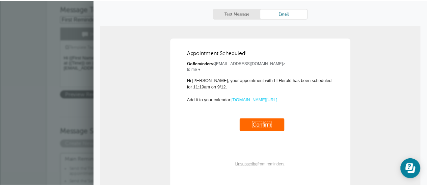
scroll to position [0, 0]
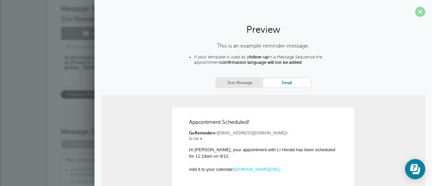
click at [418, 12] on span at bounding box center [420, 12] width 10 height 10
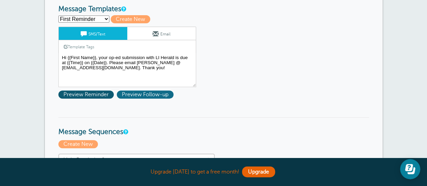
click at [138, 94] on span "Preview Follow-up" at bounding box center [145, 94] width 57 height 8
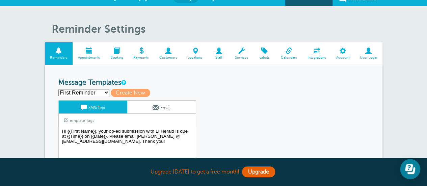
scroll to position [9, 0]
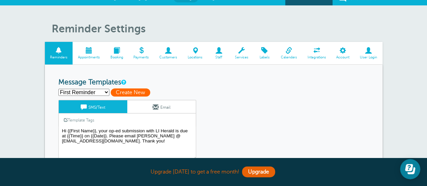
click at [123, 90] on span "Create New" at bounding box center [131, 92] width 40 height 8
select select
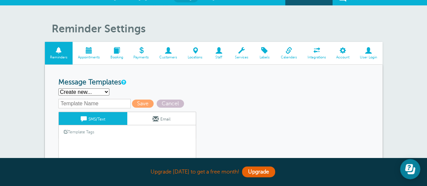
click at [100, 95] on select "First Reminder Second Reminder Third Reminder Create new..." at bounding box center [83, 91] width 51 height 7
select select "161599"
click at [58, 88] on select "First Reminder Second Reminder Third Reminder Create new..." at bounding box center [83, 91] width 51 height 7
type input "Second Reminder"
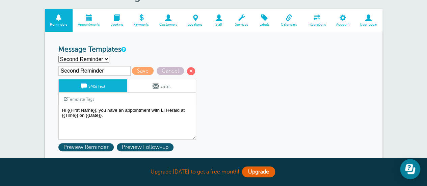
scroll to position [44, 0]
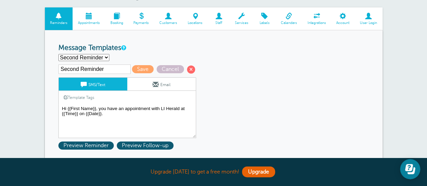
click at [81, 117] on textarea "Hi {{First Name}}, your op-ed submission with LI Herald is due at {{Time}} on {…" at bounding box center [127, 121] width 138 height 34
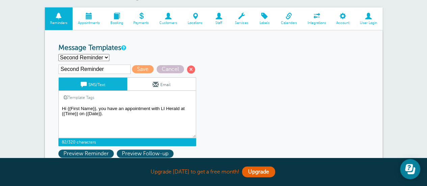
click at [81, 117] on textarea "Hi {{First Name}}, your op-ed submission with LI Herald is due at {{Time}} on {…" at bounding box center [127, 121] width 138 height 34
paste textarea "Hi {{First Name}}, your op-ed submission with LI Herald is due at {{Time}} on {…"
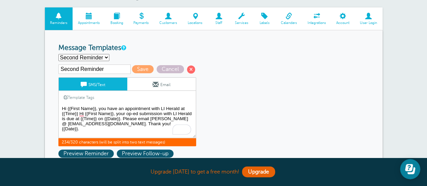
click at [81, 117] on textarea "Hi {{First Name}}, your op-ed submission with LI Herald is due at {{Time}} on {…" at bounding box center [127, 121] width 138 height 34
paste textarea "To enrich screen reader interactions, please activate Accessibility in Grammarl…"
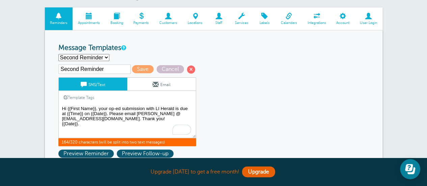
click at [190, 108] on textarea "Hi {{First Name}}, your op-ed submission with LI Herald is due at {{Time}} on {…" at bounding box center [127, 121] width 138 height 34
type textarea "Hi {{First Name}}, your op-ed submission with LI Herald is due [DATE] at {{Time…"
click at [146, 69] on span "Save" at bounding box center [143, 69] width 22 height 8
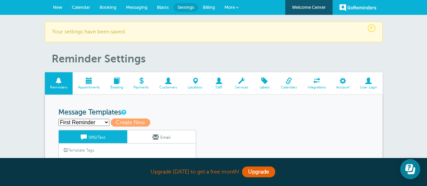
scroll to position [54, 0]
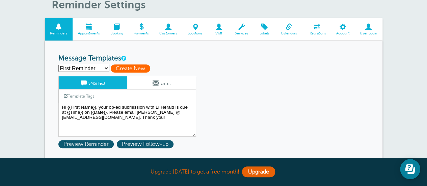
click at [133, 67] on span "Create New" at bounding box center [131, 68] width 40 height 8
select select
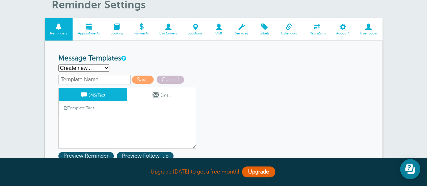
click at [99, 64] on select "First Reminder Second Reminder Third Reminder Create new..." at bounding box center [83, 67] width 51 height 7
select select "161600"
click at [58, 64] on select "First Reminder Second Reminder Third Reminder Create new..." at bounding box center [83, 67] width 51 height 7
type input "Third Reminder"
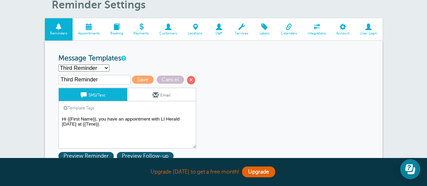
click at [102, 120] on textarea "Hi {{First Name}}, your op-ed submission with LI Herald is due at {{Time}} on {…" at bounding box center [127, 132] width 138 height 34
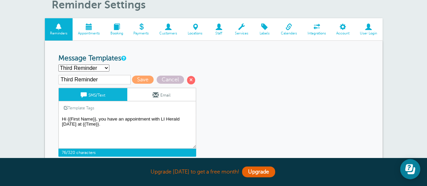
click at [102, 120] on textarea "Hi {{First Name}}, your op-ed submission with LI Herald is due at {{Time}} on {…" at bounding box center [127, 132] width 138 height 34
paste textarea "r op-ed submission with LI Herald is due at {{Time}} on {{Date}}. Please email …"
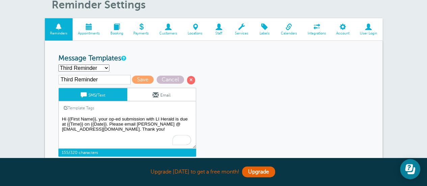
click at [189, 119] on textarea "Hi {{First Name}}, your op-ed submission with LI Herald is due at {{Time}} on {…" at bounding box center [127, 132] width 138 height 34
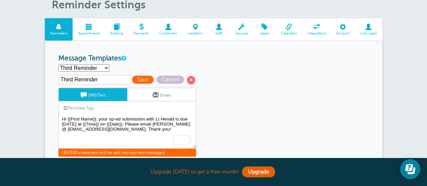
type textarea "Hi {{First Name}}, your op-ed submission with LI Herald is due [DATE] at {{Time…"
click at [144, 79] on span "Save" at bounding box center [143, 80] width 22 height 8
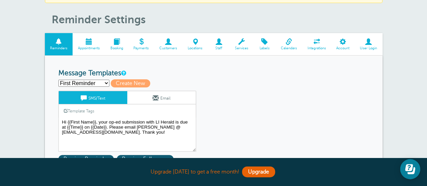
scroll to position [40, 0]
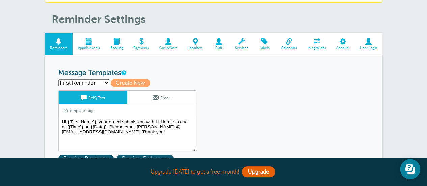
click at [101, 80] on select "First Reminder Second Reminder Third Reminder Create new..." at bounding box center [83, 82] width 51 height 7
select select "161599"
click at [58, 79] on select "First Reminder Second Reminder Third Reminder Create new..." at bounding box center [83, 82] width 51 height 7
type input "Second Reminder"
type textarea "Hi {{First Name}}, your op-ed submission with LI Herald is due in 5 days at {{T…"
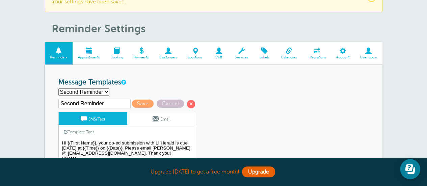
scroll to position [0, 0]
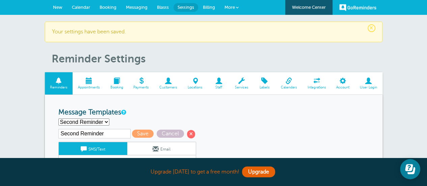
click at [87, 5] on span "Calendar" at bounding box center [81, 7] width 18 height 5
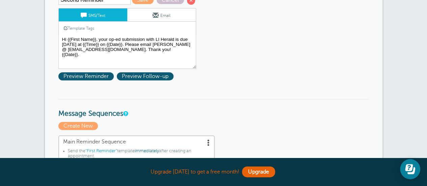
scroll to position [133, 0]
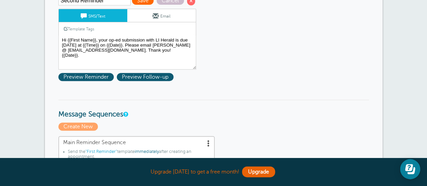
click at [145, 2] on span "Save" at bounding box center [143, 1] width 22 height 8
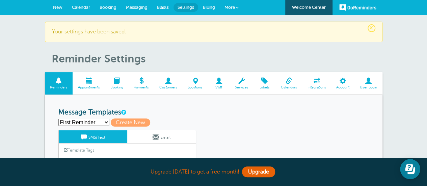
click at [81, 4] on link "Calendar" at bounding box center [81, 7] width 28 height 15
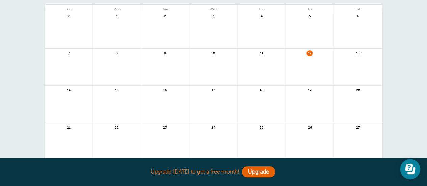
scroll to position [55, 0]
click at [360, 114] on link at bounding box center [358, 107] width 48 height 29
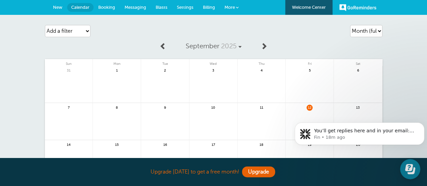
click at [228, 6] on span "More" at bounding box center [230, 7] width 10 height 5
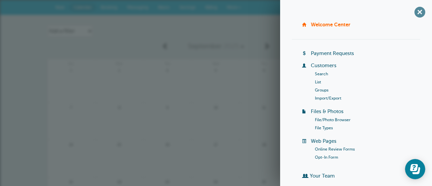
click at [414, 11] on span "+" at bounding box center [419, 11] width 15 height 15
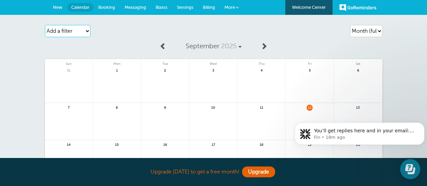
click at [78, 27] on select "Add a filter Customer Search Appointment Status Payment Status" at bounding box center [68, 31] width 46 height 12
click at [76, 33] on select "Add a filter Customer Search Appointment Status Payment Status" at bounding box center [68, 31] width 46 height 12
click at [105, 35] on div "Add a filter Customer Search Appointment Status Payment Status Clear filters" at bounding box center [99, 31] width 108 height 19
click at [188, 7] on span "Settings" at bounding box center [185, 7] width 17 height 5
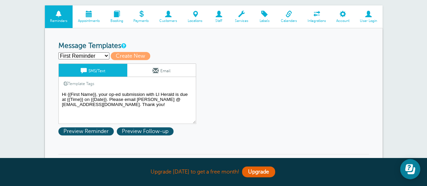
scroll to position [48, 0]
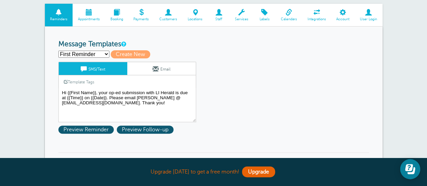
click at [100, 53] on select "First Reminder Second Reminder Third Reminder Create new..." at bounding box center [83, 54] width 51 height 7
select select "161599"
click at [58, 51] on select "First Reminder Second Reminder Third Reminder Create new..." at bounding box center [83, 54] width 51 height 7
type input "Second Reminder"
type textarea "Hi {{First Name}}, your op-ed submission with LI Herald is due [DATE] at {{Time…"
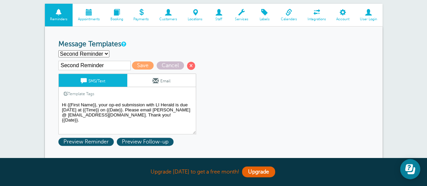
click at [106, 50] on select "First Reminder Second Reminder Third Reminder Create new..." at bounding box center [83, 53] width 51 height 7
select select "161600"
click at [58, 50] on select "First Reminder Second Reminder Third Reminder Create new..." at bounding box center [83, 53] width 51 height 7
type input "Third Reminder"
type textarea "Hi {{First Name}}, your op-ed submission with LI Herald is due [DATE] at {{Time…"
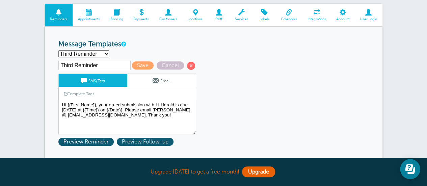
click at [95, 52] on select "First Reminder Second Reminder Third Reminder Create new..." at bounding box center [83, 53] width 51 height 7
select select "161599"
click at [58, 50] on select "First Reminder Second Reminder Third Reminder Create new..." at bounding box center [83, 53] width 51 height 7
type input "Second Reminder"
type textarea "Hi {{First Name}}, your op-ed submission with LI Herald is due [DATE] at {{Time…"
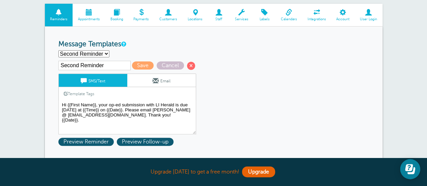
scroll to position [0, 0]
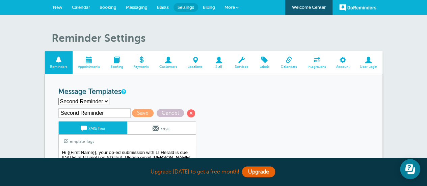
click at [76, 12] on link "Calendar" at bounding box center [81, 7] width 28 height 15
